Goal: Task Accomplishment & Management: Manage account settings

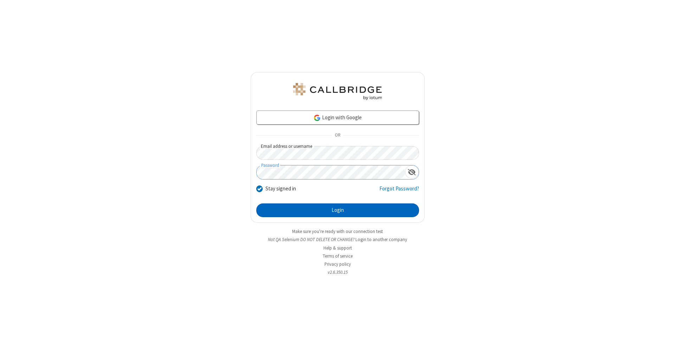
click at [337, 210] on button "Login" at bounding box center [337, 210] width 163 height 14
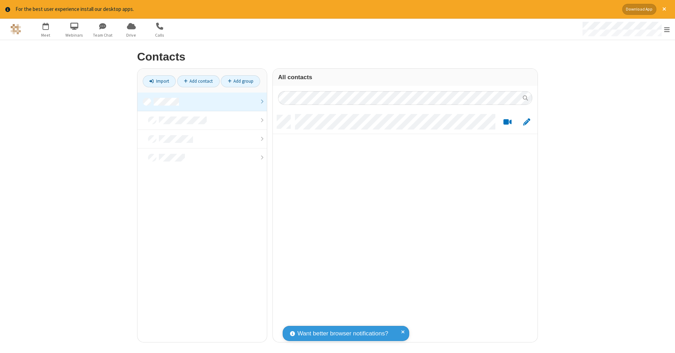
scroll to position [227, 259]
click at [202, 101] on link at bounding box center [201, 101] width 129 height 19
click at [198, 81] on link "Add contact" at bounding box center [198, 81] width 43 height 12
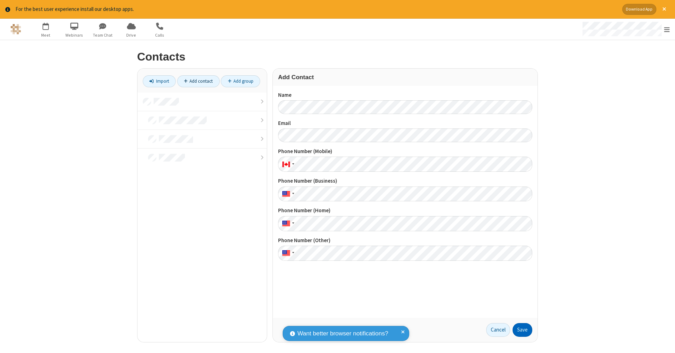
click at [522, 329] on button "Save" at bounding box center [522, 330] width 20 height 14
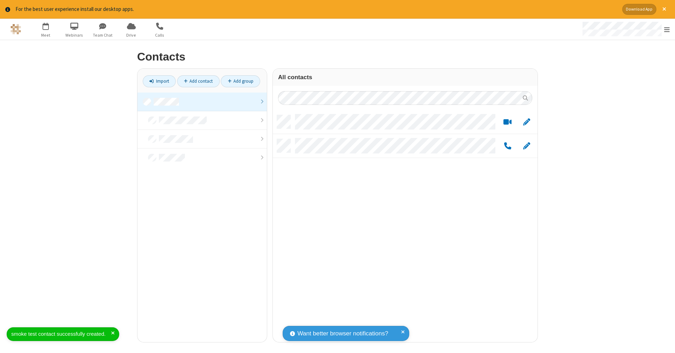
scroll to position [227, 259]
click at [198, 81] on link "Add contact" at bounding box center [198, 81] width 43 height 12
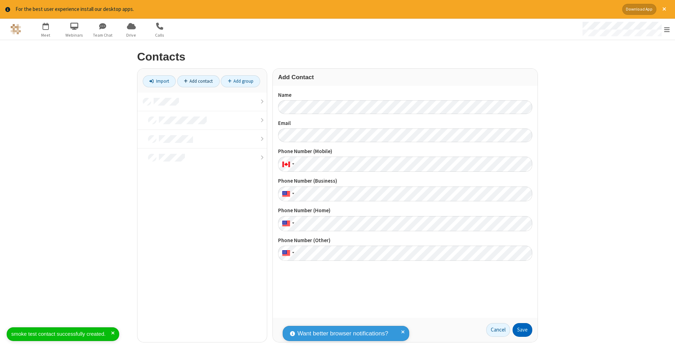
click at [522, 329] on button "Save" at bounding box center [522, 330] width 20 height 14
